Goal: Navigation & Orientation: Locate item on page

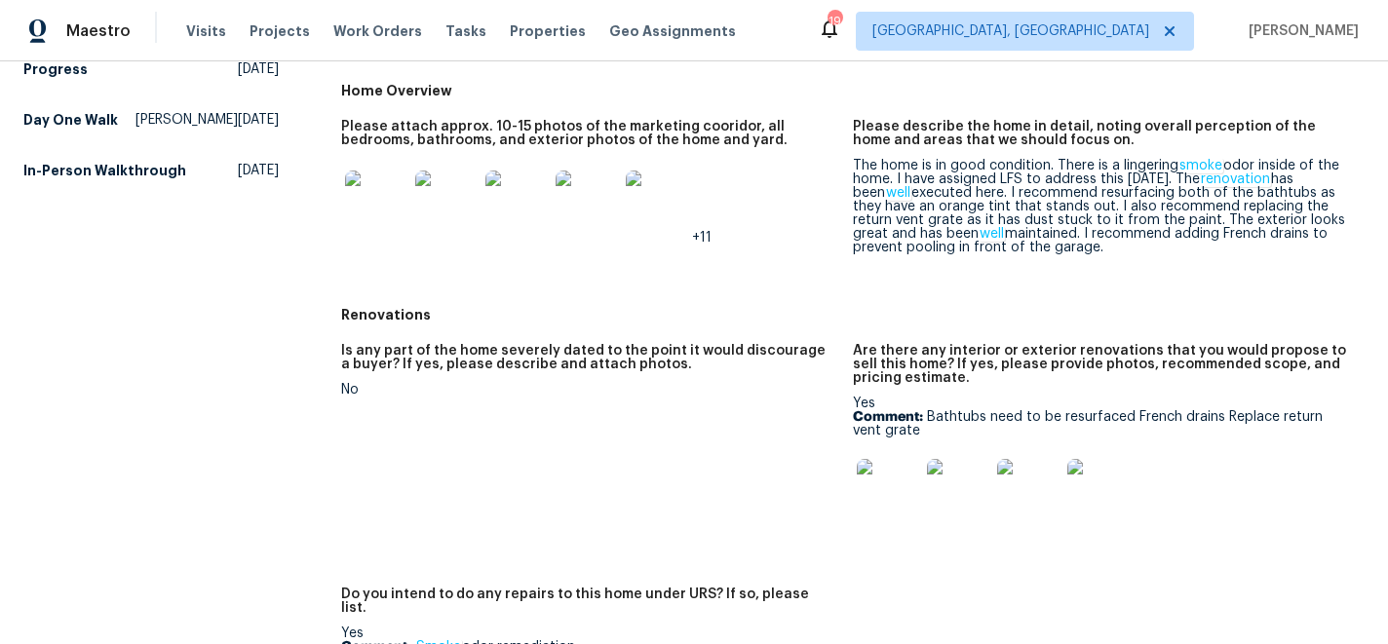
scroll to position [390, 0]
click at [948, 483] on img at bounding box center [958, 492] width 62 height 62
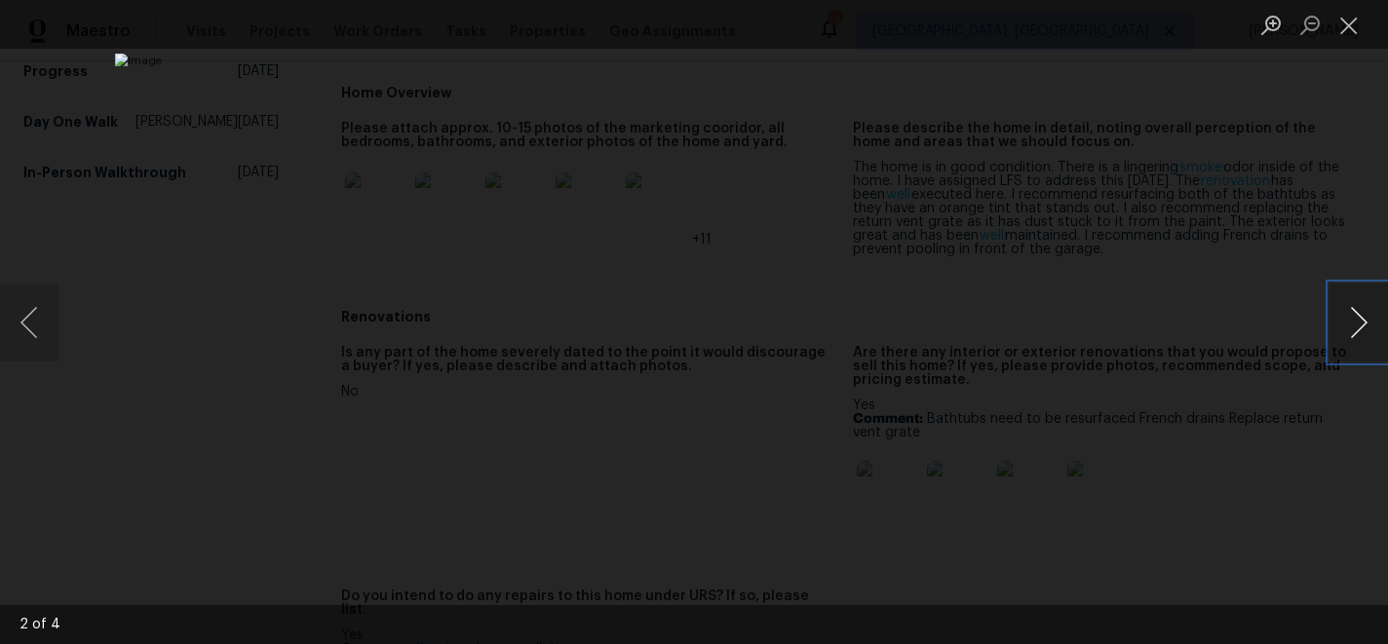
click at [1348, 311] on button "Next image" at bounding box center [1358, 323] width 58 height 78
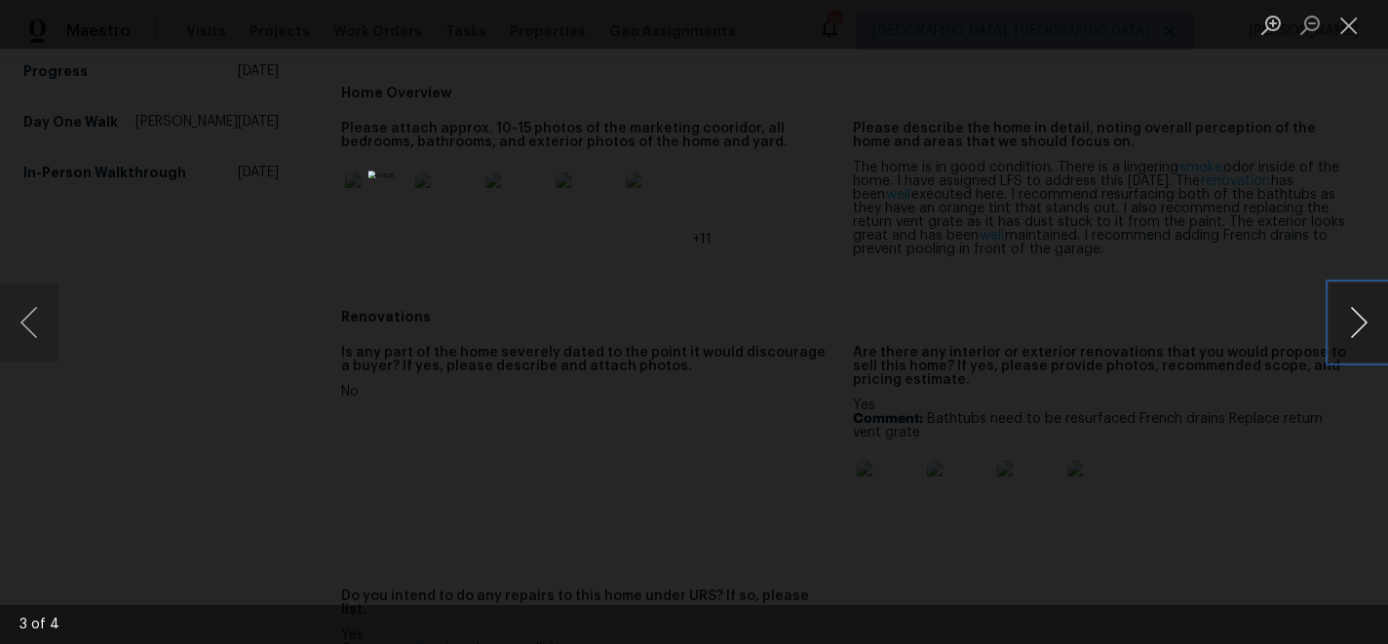
click at [1348, 311] on button "Next image" at bounding box center [1358, 323] width 58 height 78
click at [1338, 24] on button "Close lightbox" at bounding box center [1348, 25] width 39 height 34
